Goal: Use online tool/utility: Utilize a website feature to perform a specific function

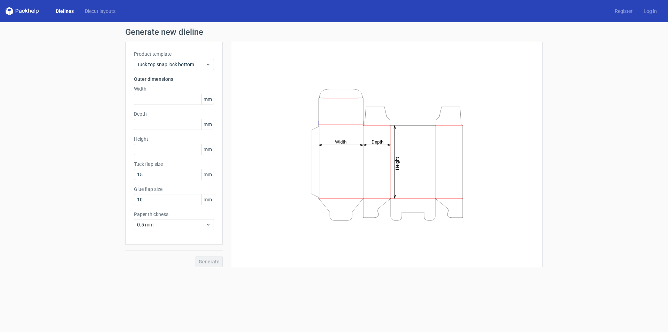
click at [164, 105] on div "Product template Tuck top snap lock bottom Outer dimensions Width mm Depth mm H…" at bounding box center [173, 143] width 97 height 203
click at [165, 101] on input "text" at bounding box center [174, 99] width 80 height 11
type input "2"
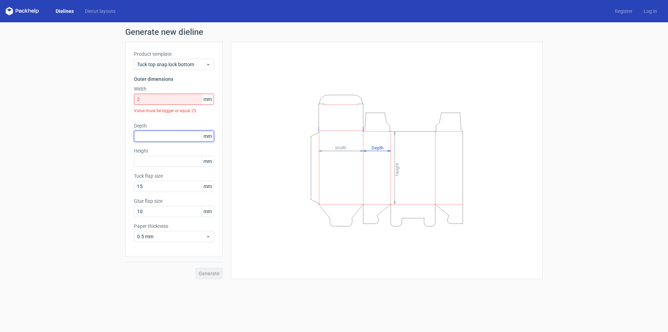
click at [172, 129] on div "Depth mm" at bounding box center [174, 131] width 80 height 19
type input "2"
click at [147, 100] on input "2" at bounding box center [174, 99] width 80 height 11
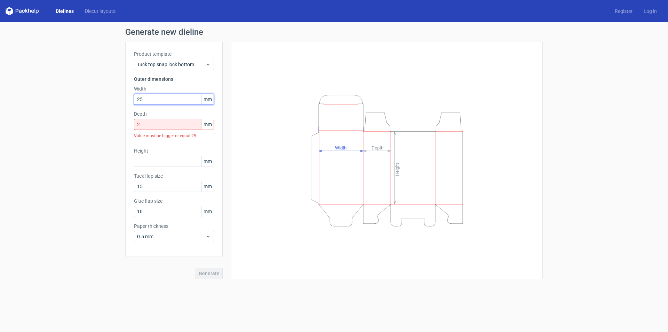
drag, startPoint x: 147, startPoint y: 100, endPoint x: 104, endPoint y: 101, distance: 43.5
click at [104, 101] on div "Generate new dieline Product template Tuck top snap lock bottom Outer dimension…" at bounding box center [334, 153] width 668 height 262
type input "25"
drag, startPoint x: 139, startPoint y: 127, endPoint x: 116, endPoint y: 121, distance: 23.9
click at [113, 122] on div "Generate new dieline Product template Tuck top snap lock bottom Outer dimension…" at bounding box center [334, 153] width 668 height 262
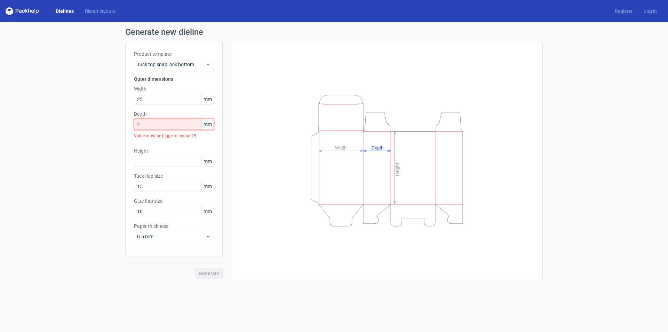
paste input "5"
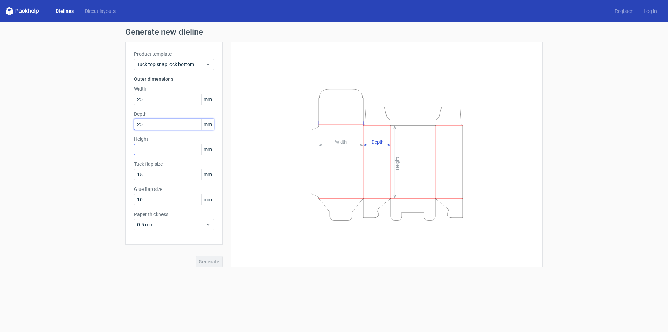
type input "25"
click at [169, 149] on input "text" at bounding box center [174, 149] width 80 height 11
paste input "25"
type input "25"
click at [214, 266] on button "Generate" at bounding box center [209, 261] width 27 height 11
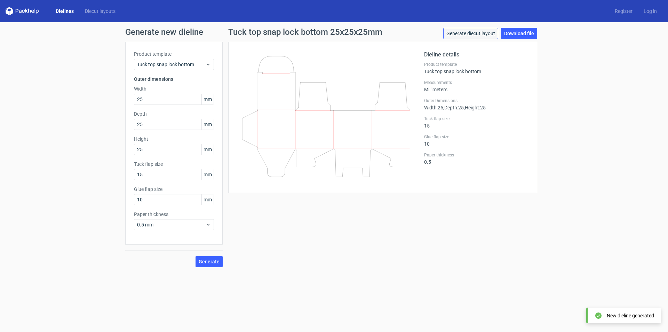
click at [481, 34] on link "Generate diecut layout" at bounding box center [470, 33] width 55 height 11
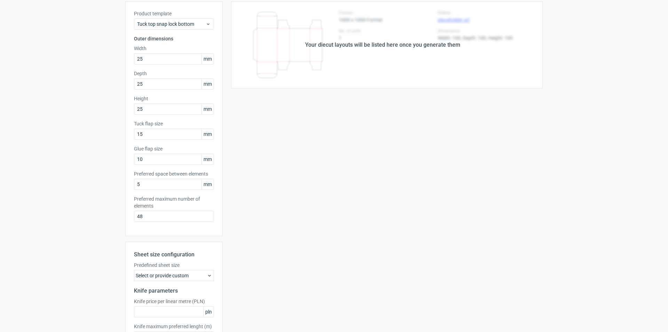
scroll to position [93, 0]
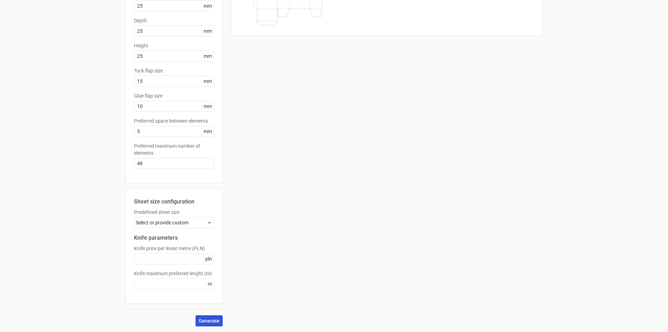
click at [207, 323] on button "Generate" at bounding box center [209, 320] width 27 height 11
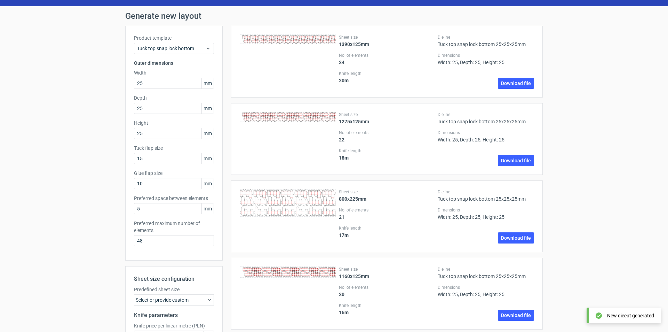
scroll to position [0, 0]
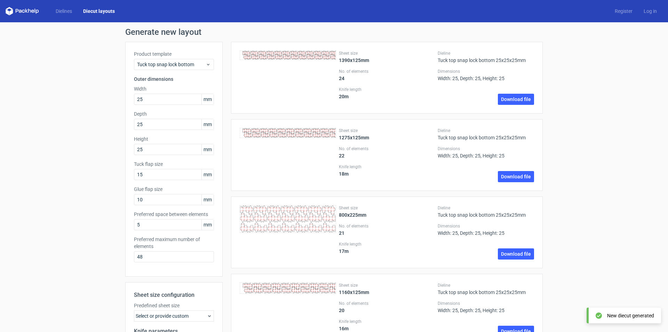
drag, startPoint x: 263, startPoint y: 115, endPoint x: 264, endPoint y: 111, distance: 4.6
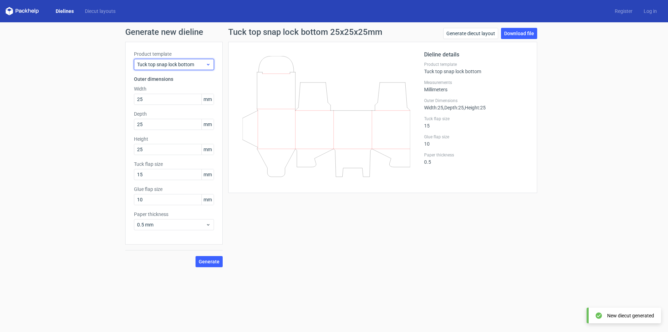
click at [201, 64] on span "Tuck top snap lock bottom" at bounding box center [171, 64] width 69 height 7
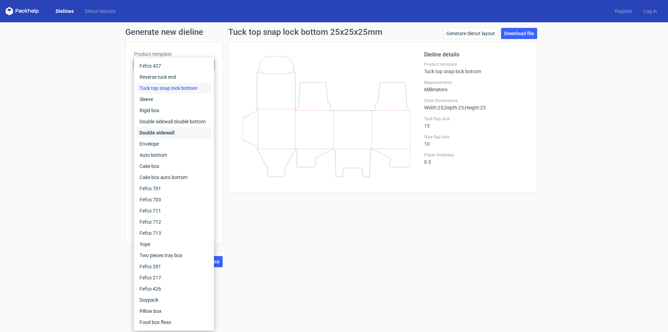
click at [179, 132] on div "Double sidewall" at bounding box center [174, 132] width 74 height 11
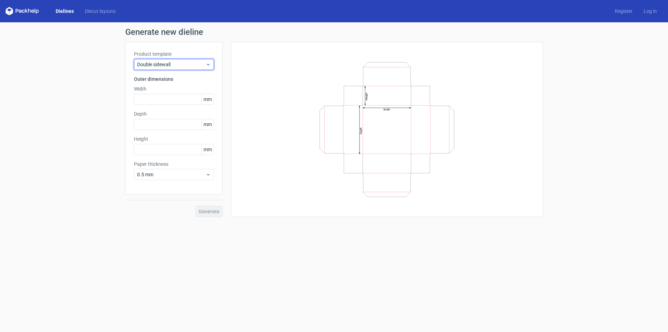
click at [173, 62] on span "Double sidewall" at bounding box center [171, 64] width 69 height 7
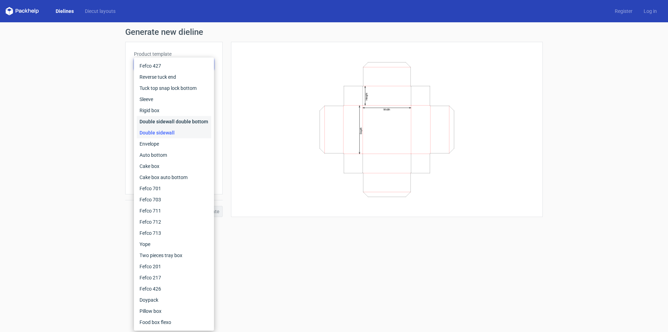
click at [191, 119] on div "Double sidewall double bottom" at bounding box center [174, 121] width 74 height 11
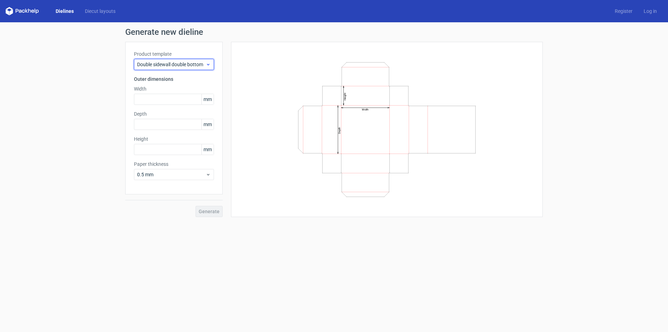
click at [176, 64] on span "Double sidewall double bottom" at bounding box center [171, 64] width 69 height 7
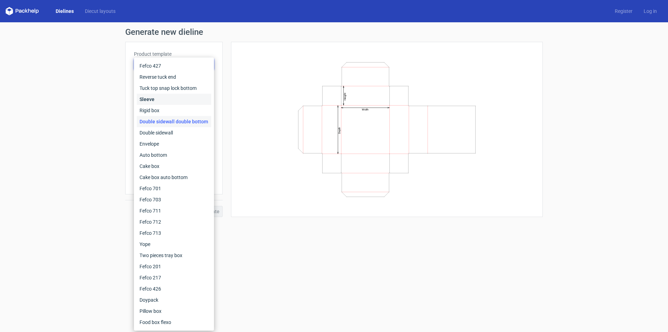
click at [179, 100] on div "Sleeve" at bounding box center [174, 99] width 74 height 11
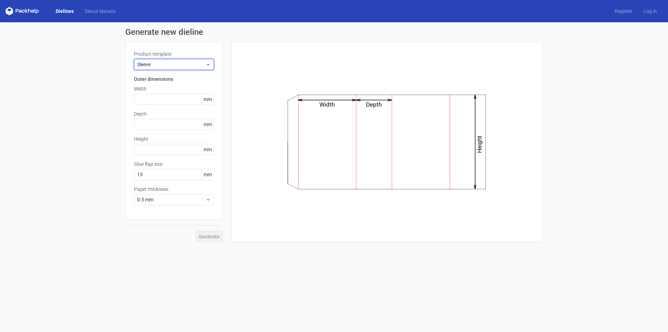
click at [180, 65] on span "Sleeve" at bounding box center [171, 64] width 69 height 7
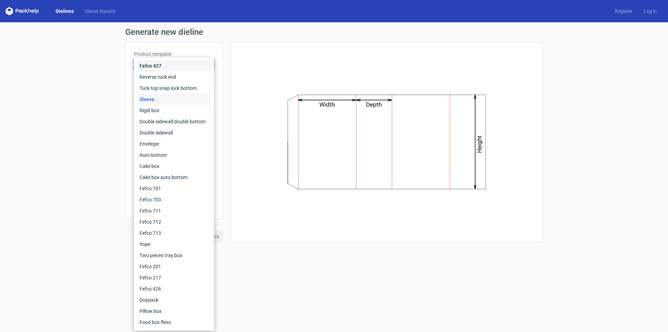
click at [180, 65] on div "Fefco 427" at bounding box center [174, 65] width 74 height 11
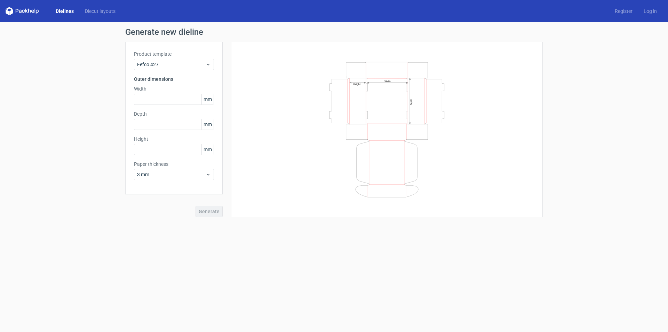
click at [103, 7] on div "Dielines Diecut layouts Register Log in" at bounding box center [334, 11] width 668 height 22
click at [103, 9] on link "Diecut layouts" at bounding box center [100, 11] width 42 height 7
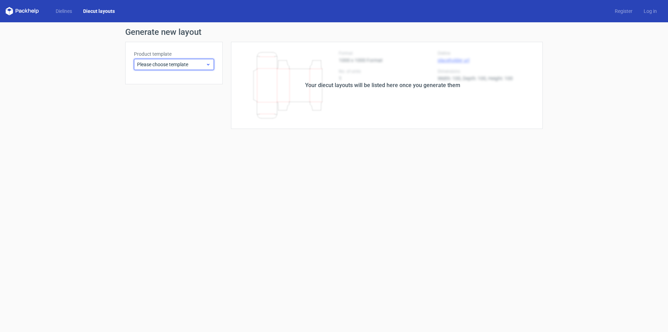
click at [147, 61] on span "Please choose template" at bounding box center [171, 64] width 69 height 7
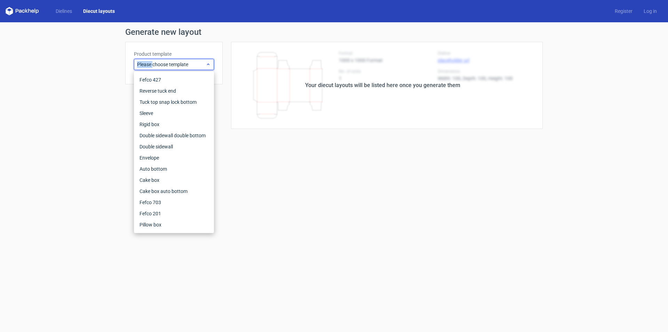
click at [147, 61] on span "Please choose template" at bounding box center [171, 64] width 69 height 7
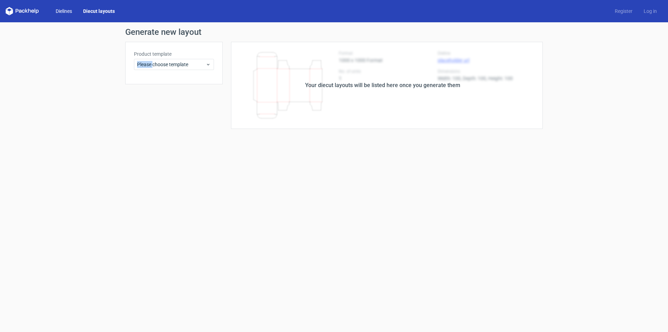
click at [69, 12] on link "Dielines" at bounding box center [63, 11] width 27 height 7
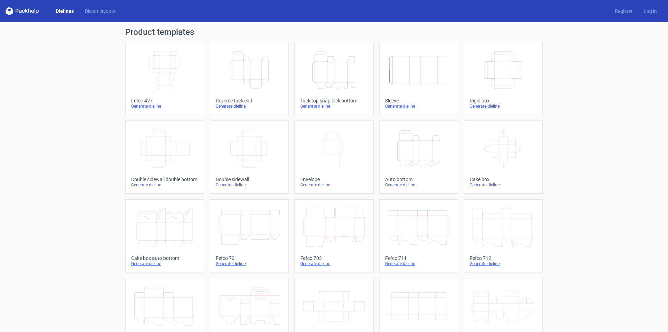
click at [242, 72] on icon "Height Depth Width" at bounding box center [250, 69] width 62 height 39
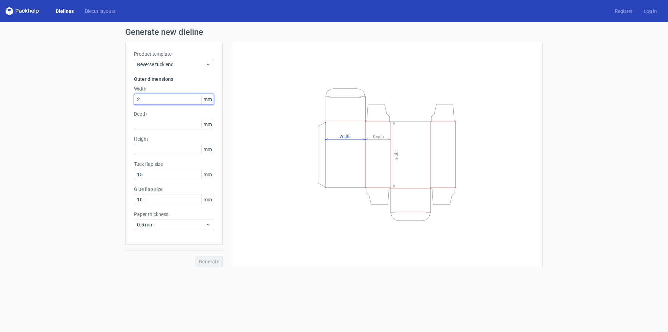
click at [158, 98] on input "2" at bounding box center [174, 99] width 80 height 11
click at [144, 100] on input "24" at bounding box center [174, 99] width 80 height 11
drag, startPoint x: 144, startPoint y: 100, endPoint x: 138, endPoint y: 99, distance: 5.7
click at [140, 100] on input "24" at bounding box center [174, 99] width 80 height 11
drag, startPoint x: 149, startPoint y: 101, endPoint x: 127, endPoint y: 102, distance: 21.9
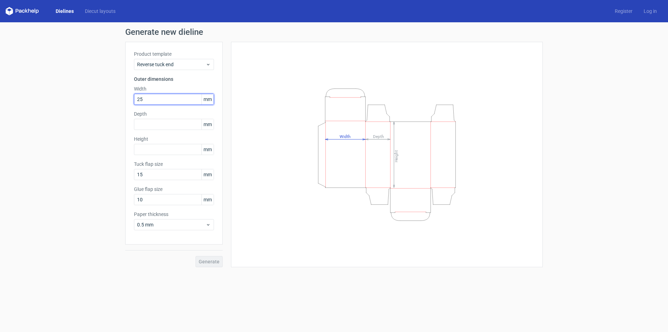
click at [127, 102] on div "Product template Reverse tuck end Outer dimensions Width 25 mm Depth mm Height …" at bounding box center [173, 143] width 97 height 203
type input "25"
drag, startPoint x: 163, startPoint y: 122, endPoint x: 162, endPoint y: 141, distance: 19.2
click at [163, 123] on input "text" at bounding box center [174, 124] width 80 height 11
paste input "25"
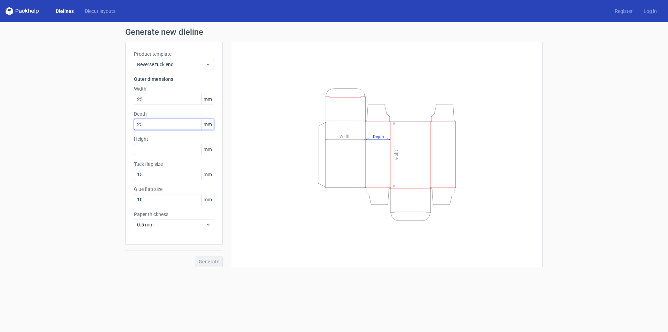
type input "25"
drag, startPoint x: 167, startPoint y: 159, endPoint x: 174, endPoint y: 153, distance: 9.4
click at [169, 158] on div "Product template Reverse tuck end Outer dimensions Width 25 mm Depth 25 mm Heig…" at bounding box center [173, 143] width 97 height 203
click at [175, 151] on input "text" at bounding box center [174, 149] width 80 height 11
paste input "25"
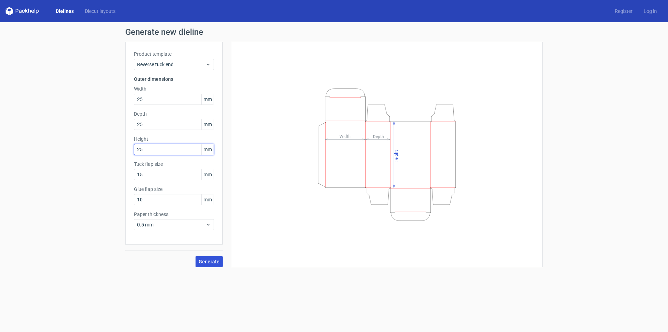
type input "25"
click at [217, 260] on span "Generate" at bounding box center [209, 261] width 21 height 5
click at [216, 264] on button "Generate" at bounding box center [209, 261] width 27 height 11
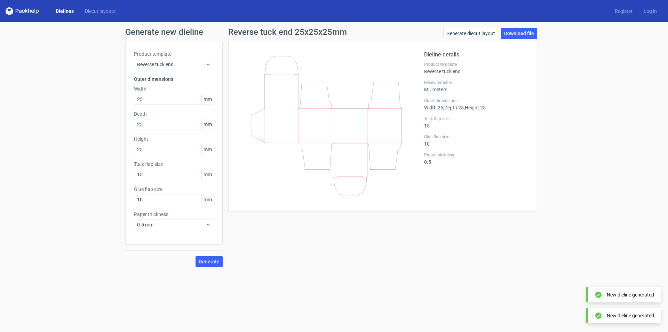
click at [515, 124] on div "Tuck flap size 15" at bounding box center [476, 122] width 104 height 13
drag, startPoint x: 372, startPoint y: 155, endPoint x: 317, endPoint y: 146, distance: 55.3
click at [320, 147] on icon at bounding box center [327, 125] width 168 height 139
drag, startPoint x: 290, startPoint y: 118, endPoint x: 348, endPoint y: 126, distance: 59.0
click at [345, 126] on icon at bounding box center [327, 125] width 168 height 139
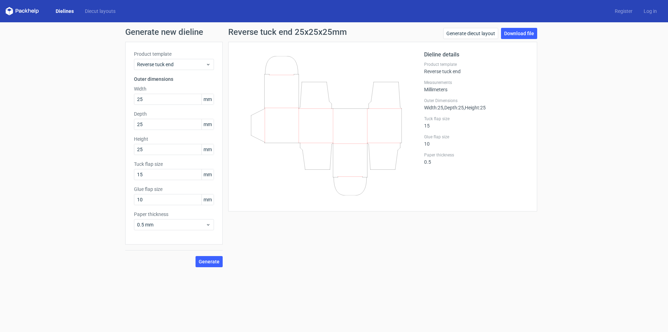
drag, startPoint x: 365, startPoint y: 149, endPoint x: 400, endPoint y: 158, distance: 35.8
click at [417, 158] on div at bounding box center [330, 126] width 187 height 152
click at [292, 150] on icon at bounding box center [327, 125] width 168 height 139
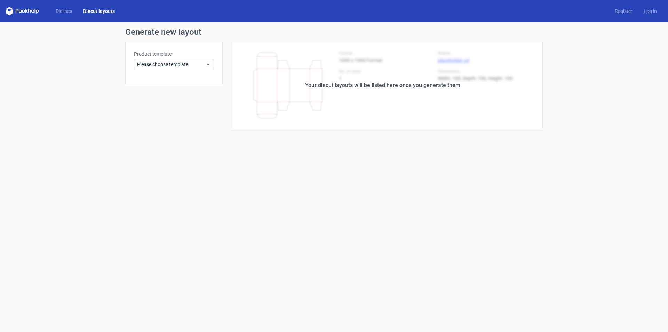
drag, startPoint x: 18, startPoint y: 16, endPoint x: 14, endPoint y: 22, distance: 7.0
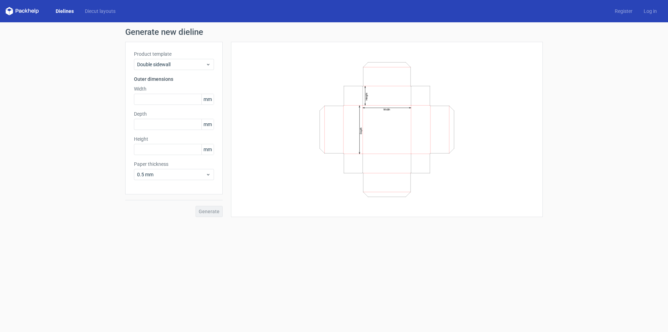
drag, startPoint x: 16, startPoint y: 23, endPoint x: 11, endPoint y: 29, distance: 7.7
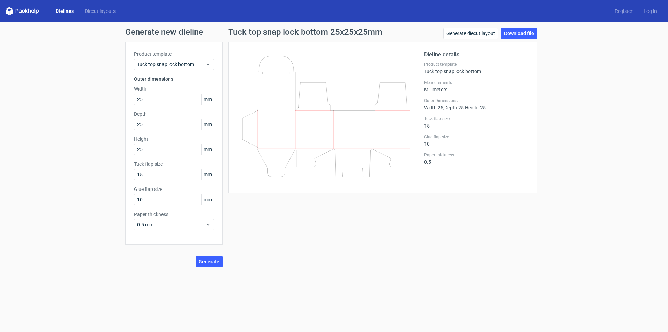
drag, startPoint x: 8, startPoint y: 35, endPoint x: 8, endPoint y: 41, distance: 5.2
